Goal: Task Accomplishment & Management: Use online tool/utility

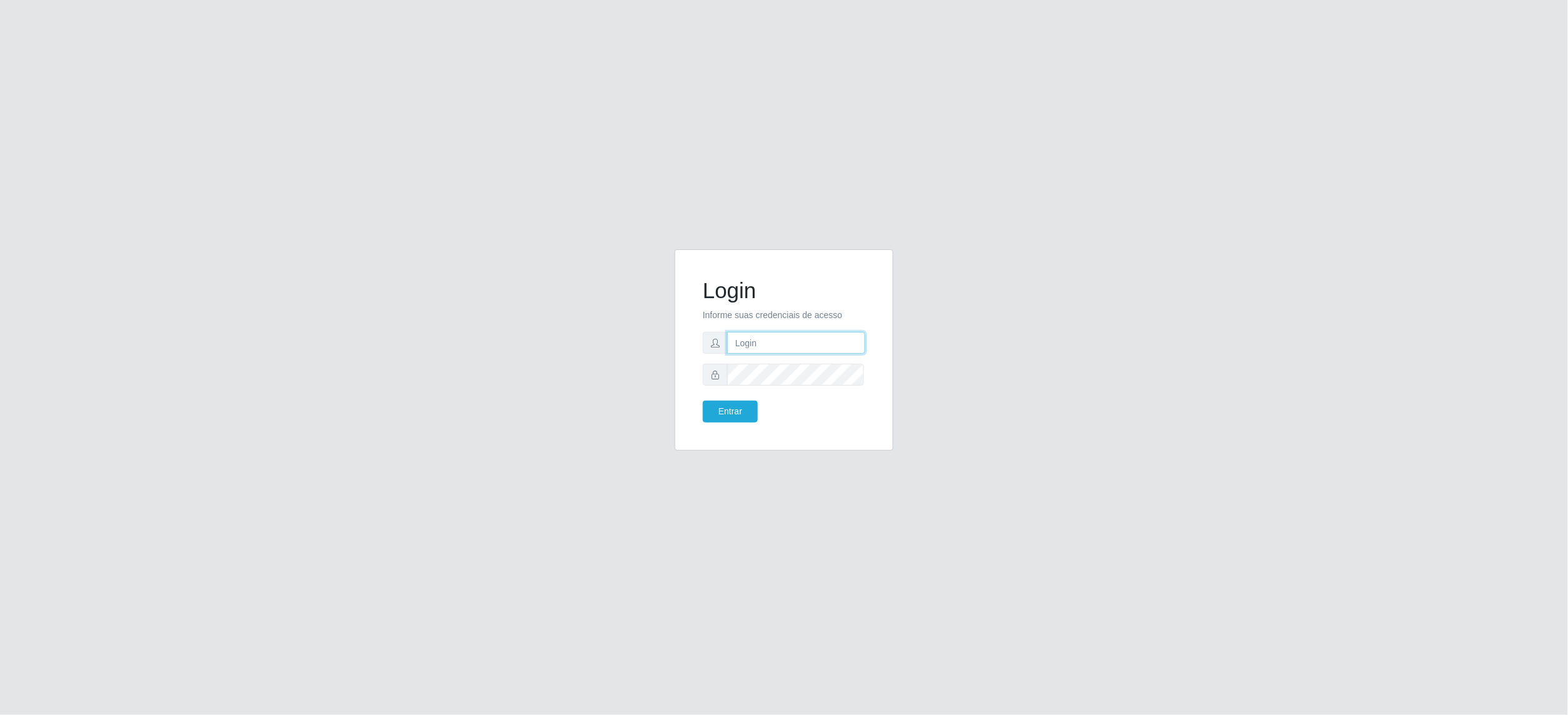
click at [787, 338] on input "text" at bounding box center [796, 342] width 138 height 22
type input "[EMAIL_ADDRESS][DOMAIN_NAME]"
click at [703, 401] on button "Entrar" at bounding box center [730, 411] width 55 height 22
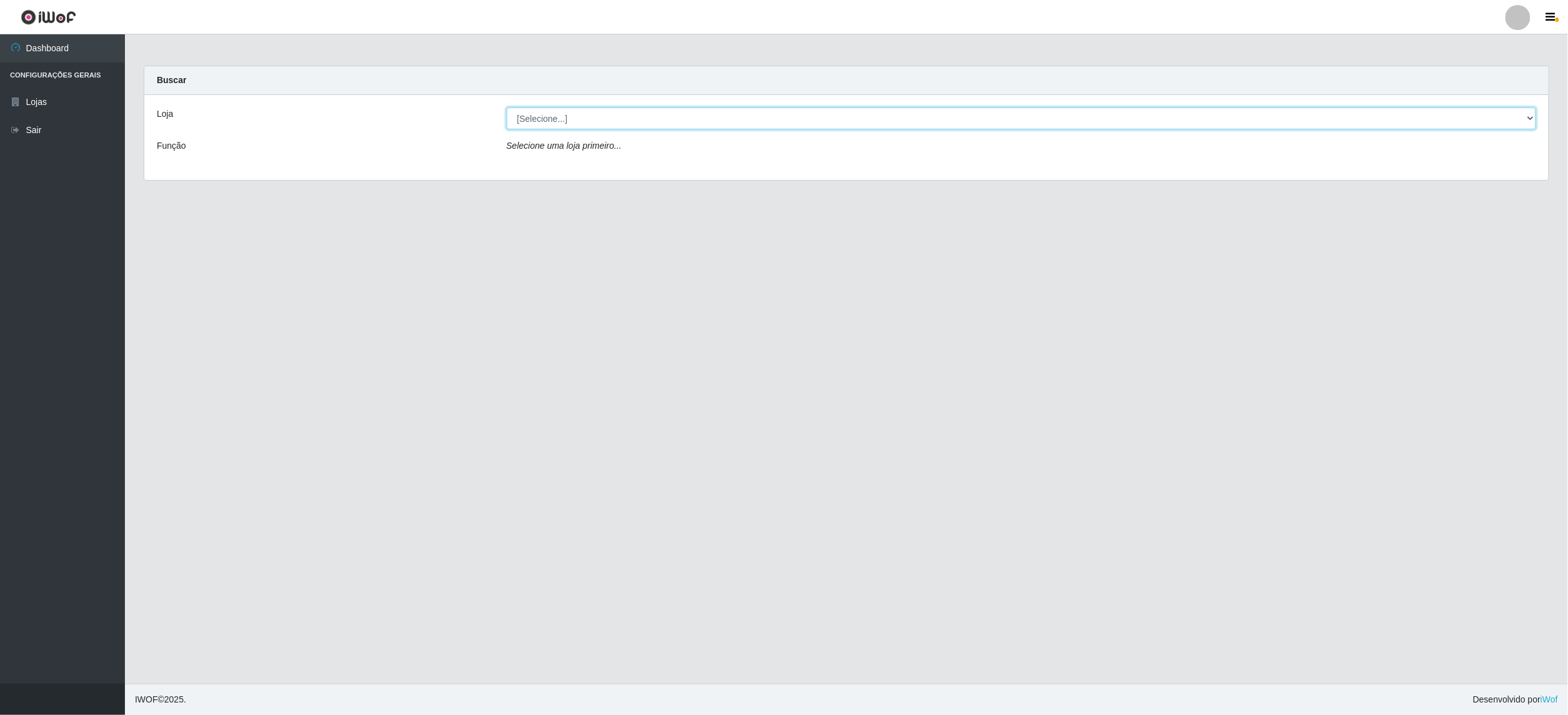
click at [730, 113] on select "[Selecione...] BomQueSó Agreste - Loja 2" at bounding box center [1022, 118] width 1030 height 22
select select "214"
click at [507, 107] on select "[Selecione...] BomQueSó Agreste - Loja 2" at bounding box center [1022, 118] width 1030 height 22
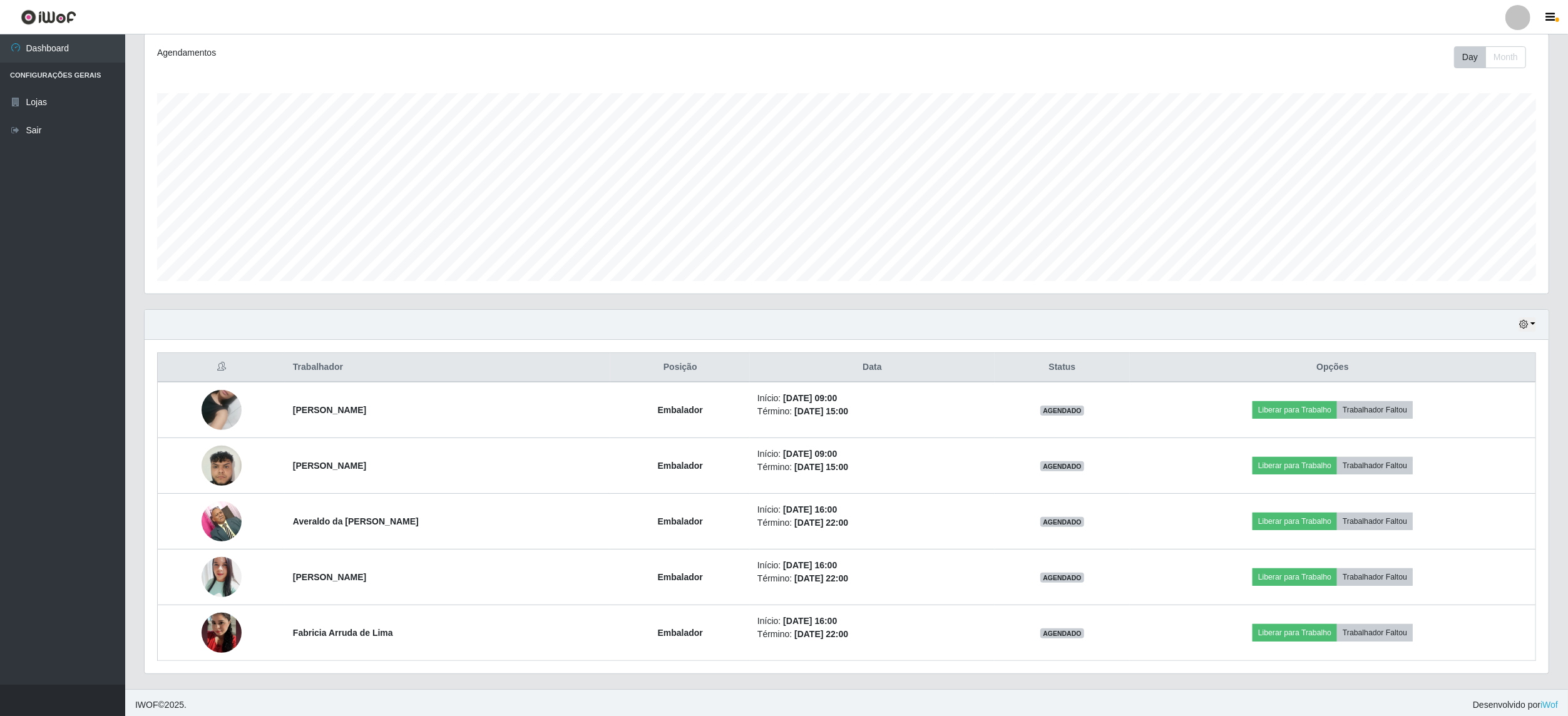
scroll to position [174, 0]
